Goal: Contribute content: Contribute content

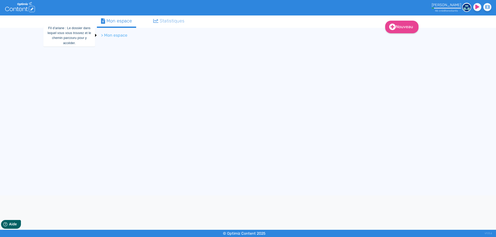
click at [118, 35] on li "> Mon espace" at bounding box center [114, 35] width 26 height 6
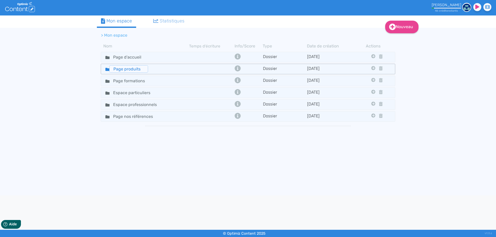
click at [128, 69] on input "Page produits" at bounding box center [128, 68] width 39 height 7
click at [157, 68] on div "Page produits" at bounding box center [144, 68] width 87 height 7
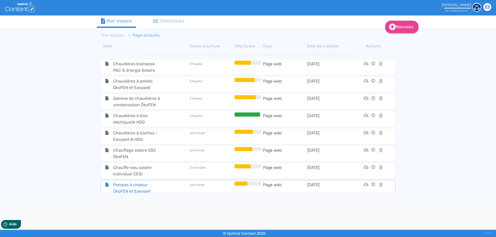
click at [163, 186] on span "Pompes à chaleur ÖkoFEN et Easypell" at bounding box center [138, 188] width 58 height 13
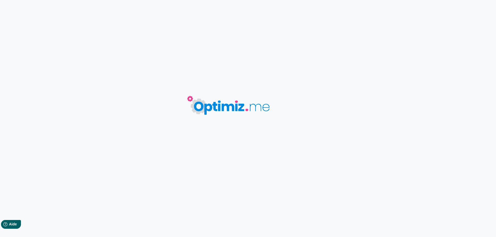
type input "Pompes à chaleur ÖkoFEN et Easypell"
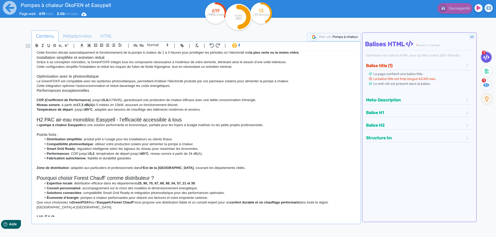
scroll to position [118, 0]
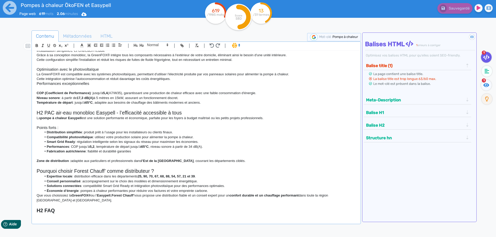
click at [189, 112] on h2 "H2 PAC air-eau monobloc Easypell - l’efficacité accessible à tous" at bounding box center [196, 113] width 319 height 6
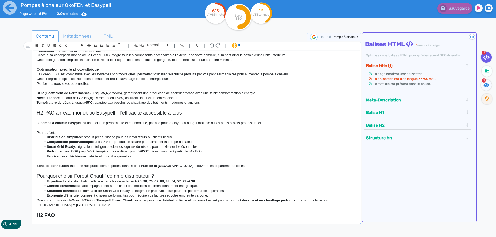
click at [63, 133] on h3 "Points forts :" at bounding box center [196, 132] width 319 height 5
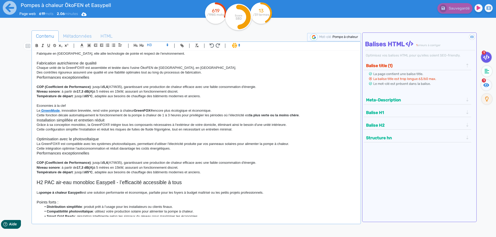
scroll to position [25, 0]
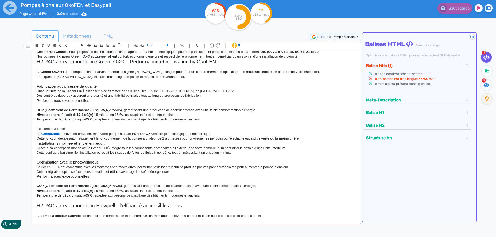
click at [104, 86] on h3 "Fabrication autrichienne de qualité" at bounding box center [196, 86] width 319 height 5
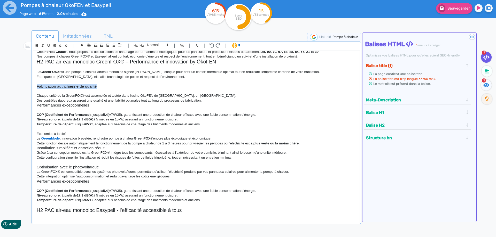
drag, startPoint x: 104, startPoint y: 86, endPoint x: 31, endPoint y: 86, distance: 72.5
click at [33, 86] on div "H1 Pompes à chaleur GreenFOX® et Easypell – Forest Chauff’ en [GEOGRAPHIC_DATA]…" at bounding box center [196, 134] width 327 height 166
click at [35, 46] on icon "button" at bounding box center [37, 45] width 4 height 4
click at [62, 129] on p at bounding box center [196, 129] width 319 height 5
click at [64, 111] on p at bounding box center [196, 110] width 319 height 5
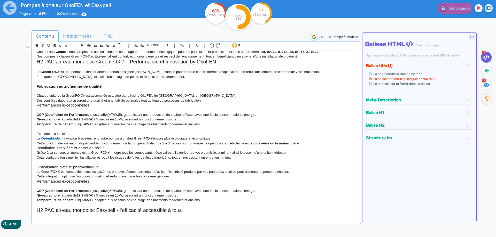
click at [104, 105] on h3 "Performances exceptionnelles" at bounding box center [196, 105] width 319 height 5
click at [201, 100] on p "Des contrôles rigoureux assurent une qualité et une fiabilité optimales tout au…" at bounding box center [196, 100] width 319 height 5
click at [205, 101] on p "Des contrôles rigoureux assurent une qualité et une fiabilité optimales tout au…" at bounding box center [196, 100] width 319 height 5
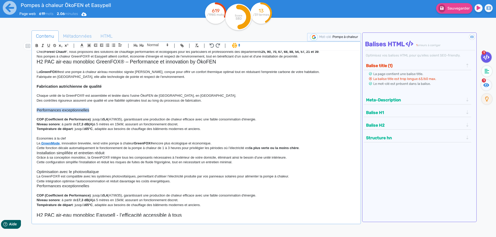
drag, startPoint x: 101, startPoint y: 110, endPoint x: 25, endPoint y: 104, distance: 75.8
click at [33, 110] on div "H1 Pompes à chaleur GreenFOX® et Easypell – Forest Chauff’ en [GEOGRAPHIC_DATA]…" at bounding box center [196, 134] width 327 height 166
click at [36, 46] on icon "button" at bounding box center [37, 45] width 2 height 1
click at [50, 116] on p at bounding box center [196, 115] width 319 height 5
drag, startPoint x: 68, startPoint y: 139, endPoint x: 12, endPoint y: 131, distance: 56.4
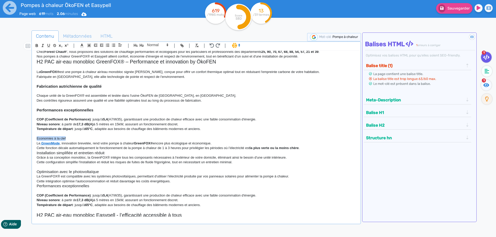
click at [33, 137] on div "H1 Pompes à chaleur GreenFOX® et Easypell – Forest Chauff’ en [GEOGRAPHIC_DATA]…" at bounding box center [196, 134] width 327 height 166
click at [35, 45] on icon "button" at bounding box center [37, 45] width 4 height 4
click at [74, 137] on p "Economies à la clef" at bounding box center [196, 138] width 319 height 5
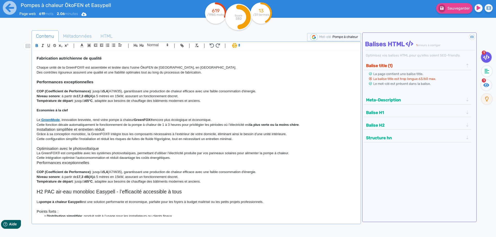
scroll to position [72, 0]
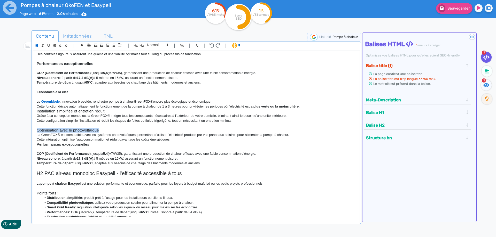
drag, startPoint x: 103, startPoint y: 129, endPoint x: 10, endPoint y: 129, distance: 93.2
click at [33, 129] on div "H1 Pompes à chaleur GreenFOX® et Easypell – Forest Chauff’ en [GEOGRAPHIC_DATA]…" at bounding box center [196, 134] width 327 height 166
click at [36, 46] on icon "button" at bounding box center [37, 45] width 2 height 1
click at [109, 132] on h3 "Optimisation avec le photovoltaïque" at bounding box center [196, 130] width 319 height 5
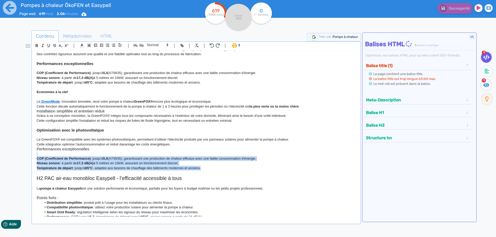
drag, startPoint x: 211, startPoint y: 170, endPoint x: 17, endPoint y: 154, distance: 195.1
click at [33, 154] on div "H1 Pompes à chaleur GreenFOX® et Easypell – Forest Chauff’ en [GEOGRAPHIC_DATA]…" at bounding box center [196, 134] width 327 height 166
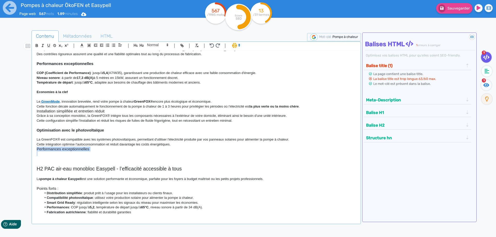
drag, startPoint x: 101, startPoint y: 152, endPoint x: 24, endPoint y: 152, distance: 76.9
click at [33, 152] on div "H1 Pompes à chaleur GreenFOX® et Easypell – Forest Chauff’ en [GEOGRAPHIC_DATA]…" at bounding box center [196, 134] width 327 height 166
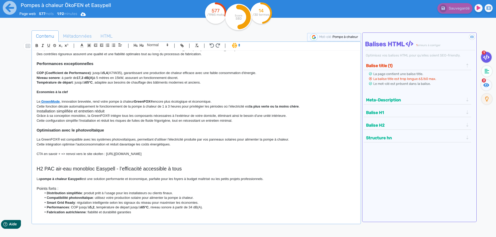
click at [93, 160] on p at bounding box center [196, 158] width 319 height 5
click at [36, 158] on div "H1 Pompes à chaleur GreenFOX® et Easypell – Forest Chauff’ en [GEOGRAPHIC_DATA]…" at bounding box center [196, 134] width 327 height 166
click at [102, 160] on p "A prévoir : Lien vers nos références" at bounding box center [196, 158] width 319 height 5
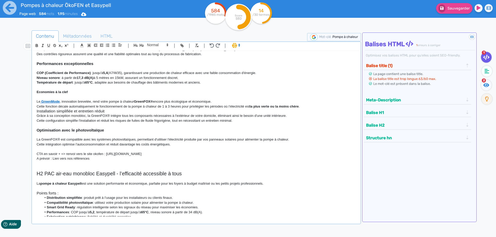
click at [54, 149] on p at bounding box center [196, 149] width 319 height 5
click at [82, 167] on p at bounding box center [196, 168] width 319 height 5
click at [77, 164] on p at bounding box center [196, 163] width 319 height 5
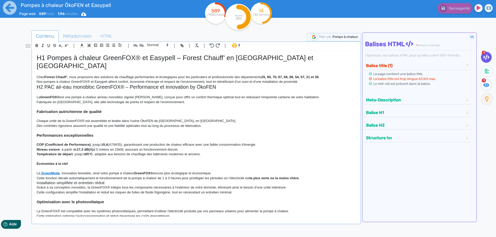
click at [305, 83] on p "Nos pompes à chaleur GreenFOX® et Easypell allient confort, économie d’énergie …" at bounding box center [196, 82] width 319 height 5
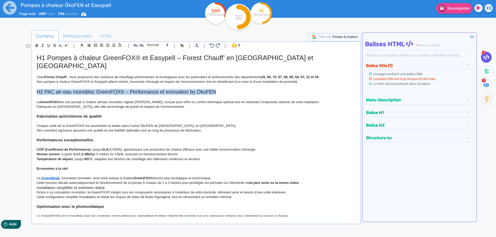
drag, startPoint x: 224, startPoint y: 92, endPoint x: 19, endPoint y: 93, distance: 205.2
click at [33, 93] on div "H1 Pompes à chaleur GreenFOX® et Easypell – Forest Chauff’ en [GEOGRAPHIC_DATA]…" at bounding box center [196, 134] width 327 height 166
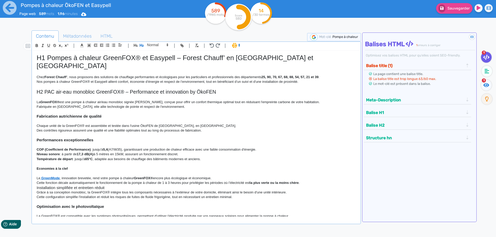
click at [103, 110] on p at bounding box center [196, 111] width 319 height 5
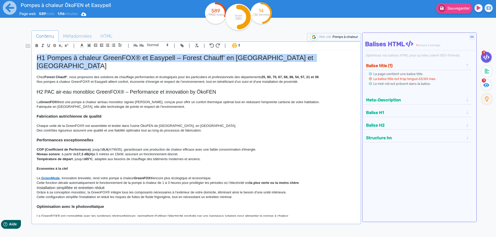
drag, startPoint x: 58, startPoint y: 68, endPoint x: 18, endPoint y: 54, distance: 41.9
click at [33, 54] on div "H1 Pompes à chaleur GreenFOX® et Easypell – Forest Chauff’ en [GEOGRAPHIC_DATA]…" at bounding box center [196, 134] width 327 height 166
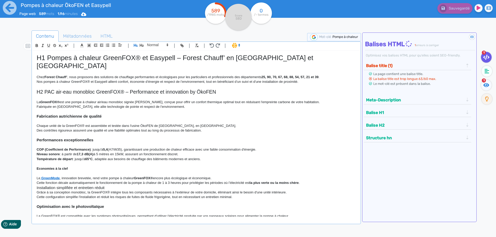
click at [74, 136] on p at bounding box center [196, 135] width 319 height 5
drag, startPoint x: 108, startPoint y: 116, endPoint x: 3, endPoint y: 112, distance: 105.2
click at [33, 112] on div "H1 Pompes à chaleur GreenFOX® et Easypell – Forest Chauff’ en [GEOGRAPHIC_DATA]…" at bounding box center [196, 134] width 327 height 166
click at [168, 45] on icon at bounding box center [167, 45] width 5 height 5
click at [153, 55] on span at bounding box center [157, 54] width 21 height 9
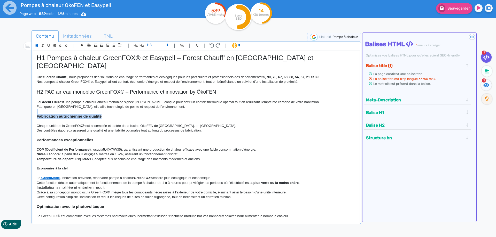
drag, startPoint x: 140, startPoint y: 118, endPoint x: 122, endPoint y: 134, distance: 24.1
click at [140, 118] on h3 "Fabrication autrichienne de qualité" at bounding box center [196, 116] width 319 height 5
drag, startPoint x: 96, startPoint y: 144, endPoint x: 11, endPoint y: 133, distance: 85.7
click at [33, 137] on div "H1 Pompes à chaleur GreenFOX® et Easypell – Forest Chauff’ en [GEOGRAPHIC_DATA]…" at bounding box center [196, 134] width 327 height 166
click at [168, 46] on polygon at bounding box center [167, 45] width 1 height 1
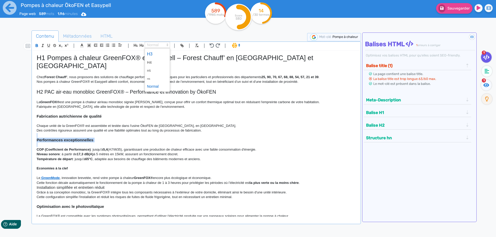
click at [152, 54] on span at bounding box center [157, 54] width 21 height 9
click at [139, 134] on h3 at bounding box center [196, 135] width 319 height 5
drag, startPoint x: 75, startPoint y: 168, endPoint x: 25, endPoint y: 167, distance: 50.3
click at [33, 167] on div "H1 Pompes à chaleur GreenFOX® et Easypell – Forest Chauff’ en [GEOGRAPHIC_DATA]…" at bounding box center [196, 134] width 327 height 166
click at [163, 44] on span at bounding box center [157, 45] width 25 height 6
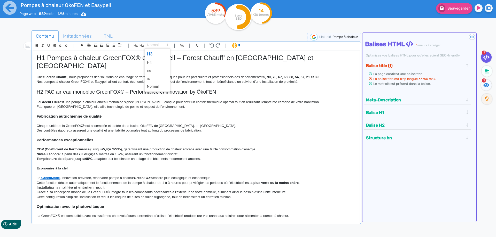
click at [152, 53] on span at bounding box center [157, 54] width 21 height 9
click at [167, 112] on h3 at bounding box center [196, 111] width 319 height 5
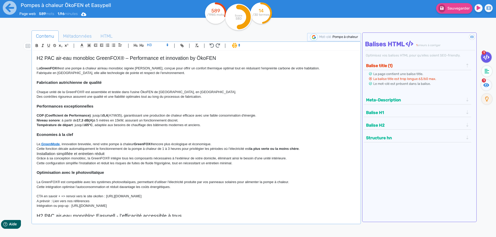
scroll to position [70, 0]
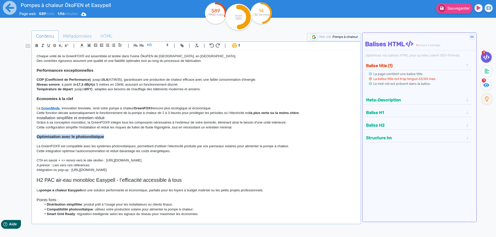
drag, startPoint x: 108, startPoint y: 138, endPoint x: 26, endPoint y: 137, distance: 81.8
click at [33, 137] on div "H1 Pompes à chaleur GreenFOX® et Easypell – Forest Chauff’ en [GEOGRAPHIC_DATA]…" at bounding box center [196, 134] width 327 height 166
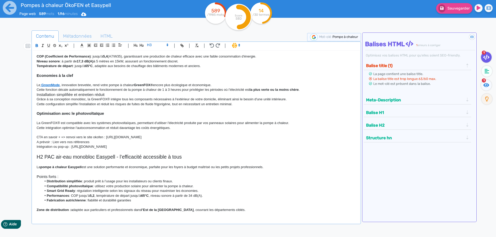
click at [123, 144] on p "A prévoir : Lien vers nos références" at bounding box center [196, 142] width 319 height 5
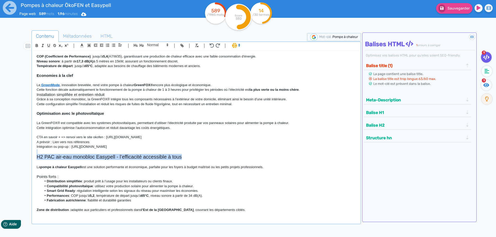
drag, startPoint x: 192, startPoint y: 158, endPoint x: 9, endPoint y: 152, distance: 183.6
click at [33, 152] on div "H1 Pompes à chaleur GreenFOX® et Easypell – Forest Chauff’ en [GEOGRAPHIC_DATA]…" at bounding box center [196, 134] width 327 height 166
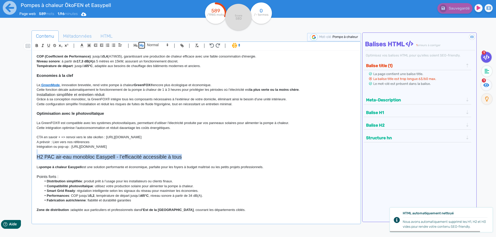
click at [142, 45] on icon "button" at bounding box center [141, 45] width 4 height 4
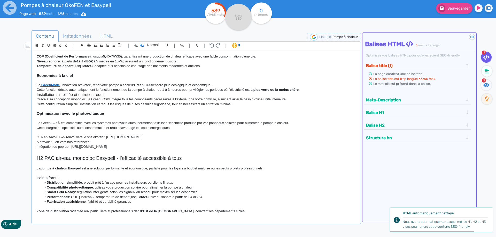
click at [160, 90] on p "Cette fonction décale automatiquement le fonctionnement de la pompe à chaleur d…" at bounding box center [196, 90] width 319 height 5
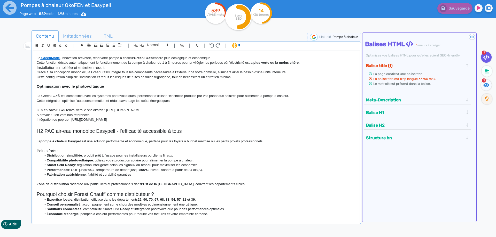
scroll to position [143, 0]
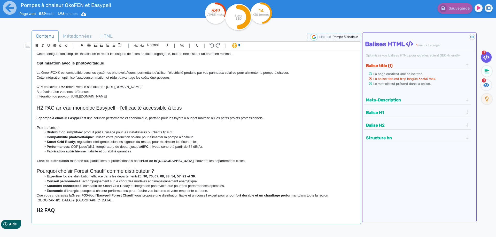
click at [238, 191] on li "Économie d’énergie : pompes à chaleur performantes pour réduire vos factures et…" at bounding box center [199, 191] width 314 height 5
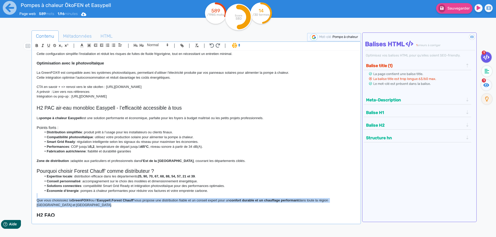
drag, startPoint x: 87, startPoint y: 207, endPoint x: -3, endPoint y: 196, distance: 90.4
click at [33, 196] on div "H1 Pompes à chaleur GreenFOX® et Easypell – Forest Chauff’ en [GEOGRAPHIC_DATA]…" at bounding box center [196, 134] width 327 height 166
copy div "Que vous choisissiez la GreenFOX® ou l’ Easypell , Forest Chauff’ vous propose …"
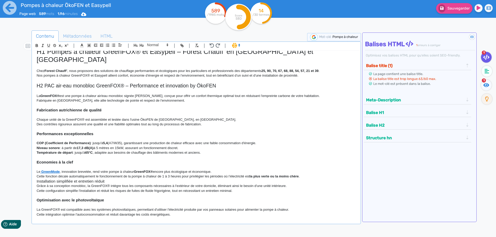
scroll to position [0, 0]
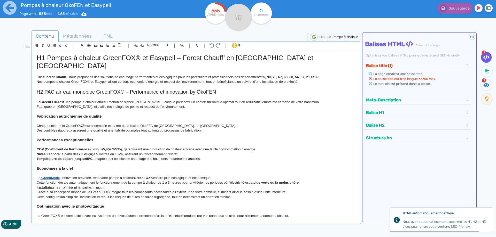
click at [304, 81] on p "Nos pompes à chaleur GreenFOX® et Easypell allient confort, économie d’énergie …" at bounding box center [196, 82] width 319 height 5
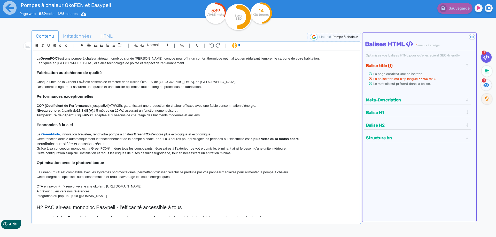
scroll to position [70, 0]
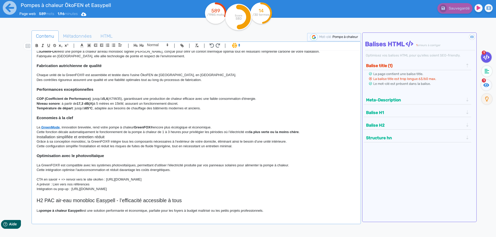
click at [93, 185] on p "A prévoir : Lien vers nos références" at bounding box center [196, 184] width 319 height 5
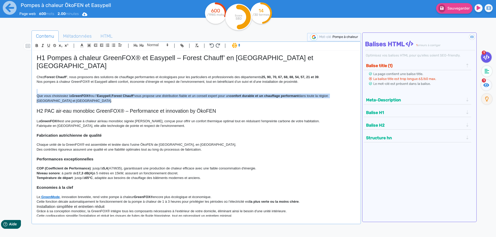
drag, startPoint x: 84, startPoint y: 100, endPoint x: 23, endPoint y: 90, distance: 61.5
click at [33, 90] on div "H1 Pompes à chaleur GreenFOX® et Easypell – Forest Chauff’ en [GEOGRAPHIC_DATA]…" at bounding box center [196, 134] width 327 height 166
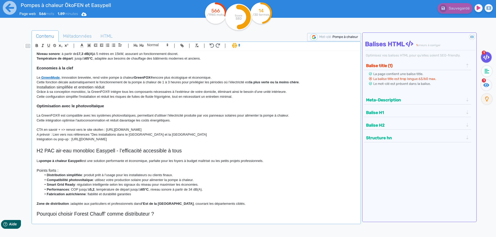
scroll to position [116, 0]
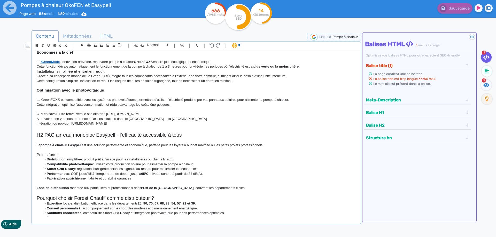
click at [148, 126] on p "Intégration ou pop-up : [URL][DOMAIN_NAME]" at bounding box center [196, 123] width 319 height 5
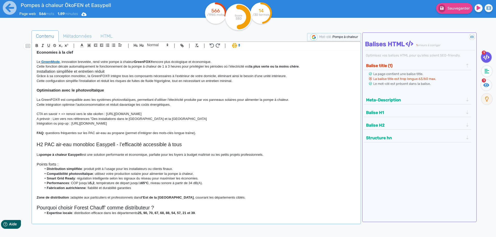
scroll to position [0, 0]
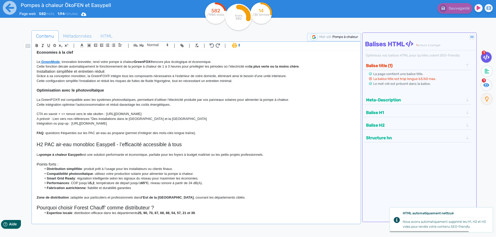
click at [73, 132] on p "FAQ : questions fréquentes sur les PAC air-eau au propane (permet d’intégrer de…" at bounding box center [196, 133] width 319 height 5
drag, startPoint x: 68, startPoint y: 124, endPoint x: 36, endPoint y: 124, distance: 32.0
click at [36, 124] on div "H1 Pompes à chaleur GreenFOX® et Easypell – Forest Chauff’ en [GEOGRAPHIC_DATA]…" at bounding box center [196, 134] width 327 height 166
